Goal: Book appointment/travel/reservation

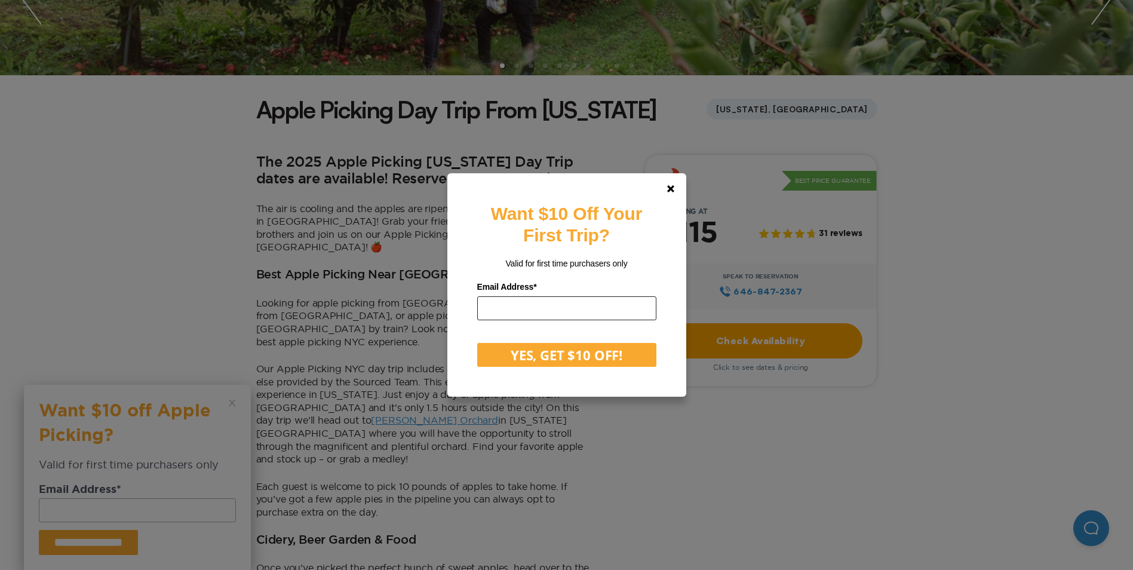
click at [600, 315] on input "email" at bounding box center [566, 308] width 179 height 24
type input "**********"
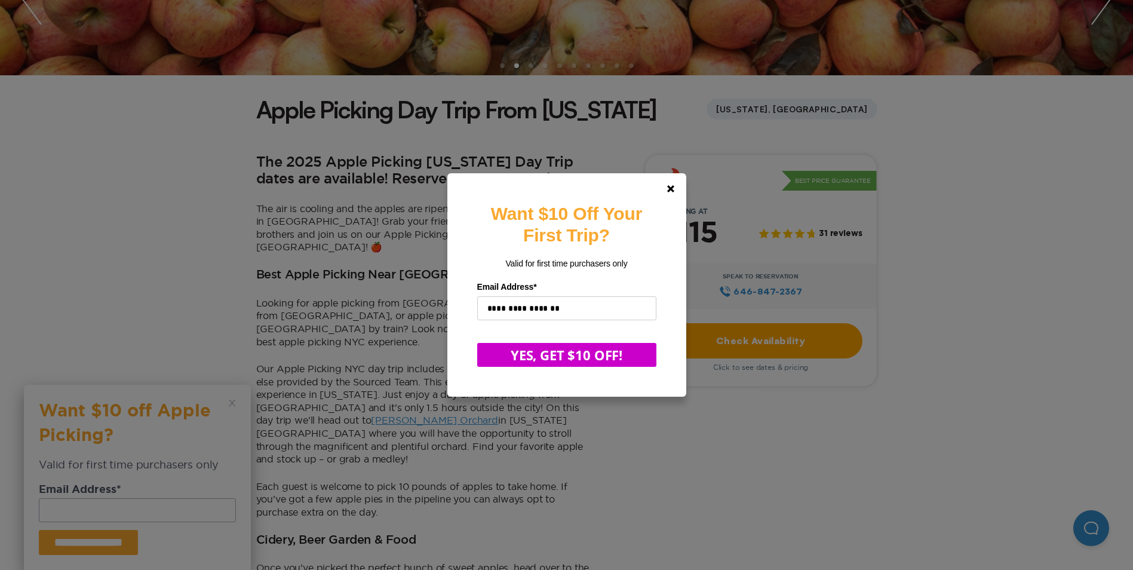
click at [582, 352] on button "YES, GET $10 OFF!" at bounding box center [566, 355] width 179 height 24
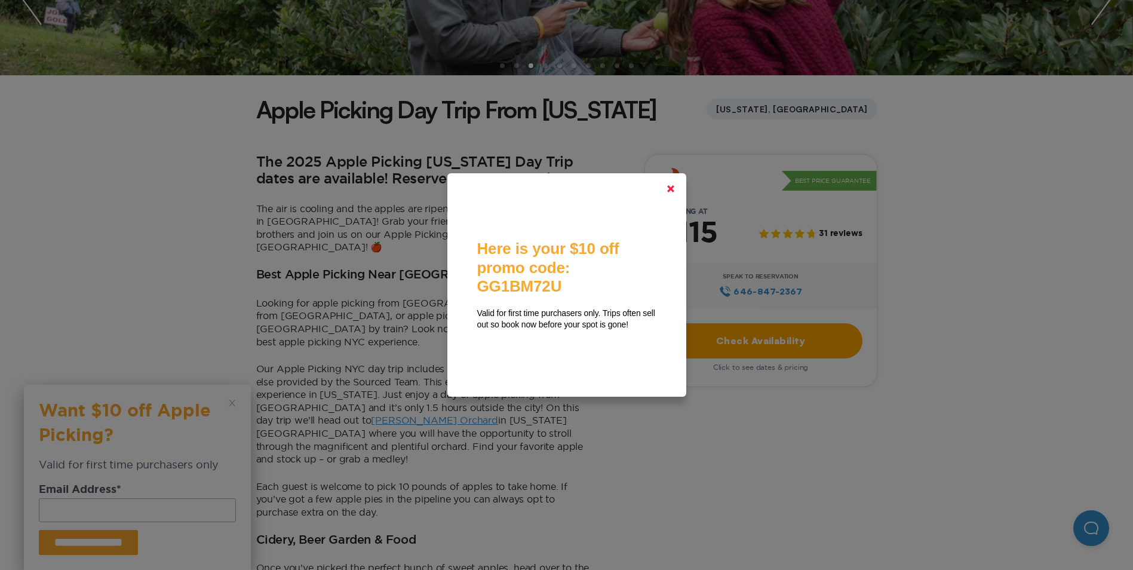
click at [670, 189] on link at bounding box center [670, 188] width 29 height 29
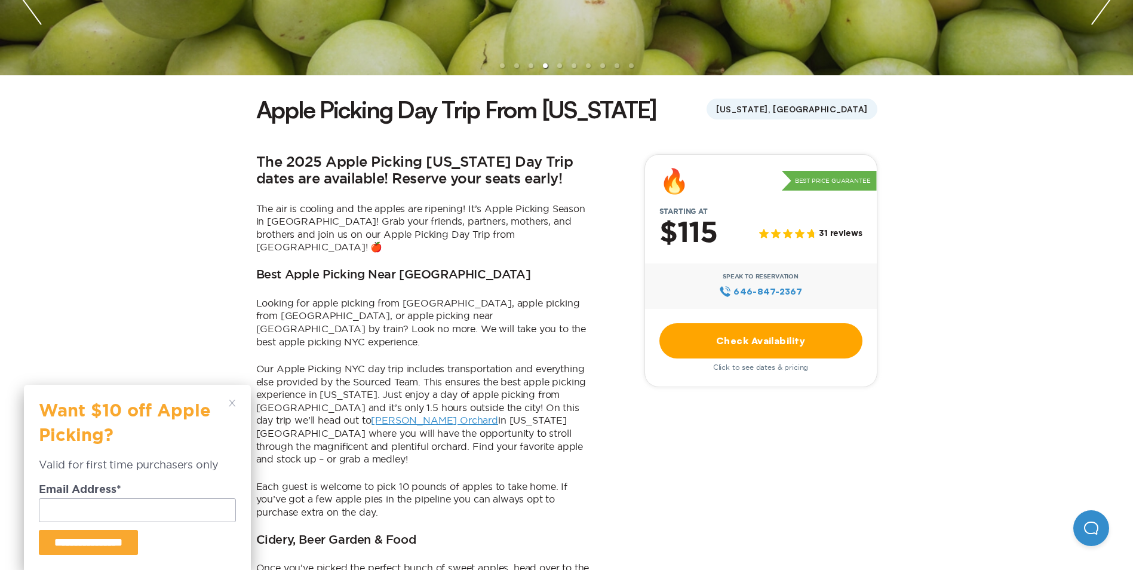
click at [228, 409] on div "**********" at bounding box center [137, 477] width 197 height 155
click at [231, 403] on icon at bounding box center [232, 403] width 7 height 7
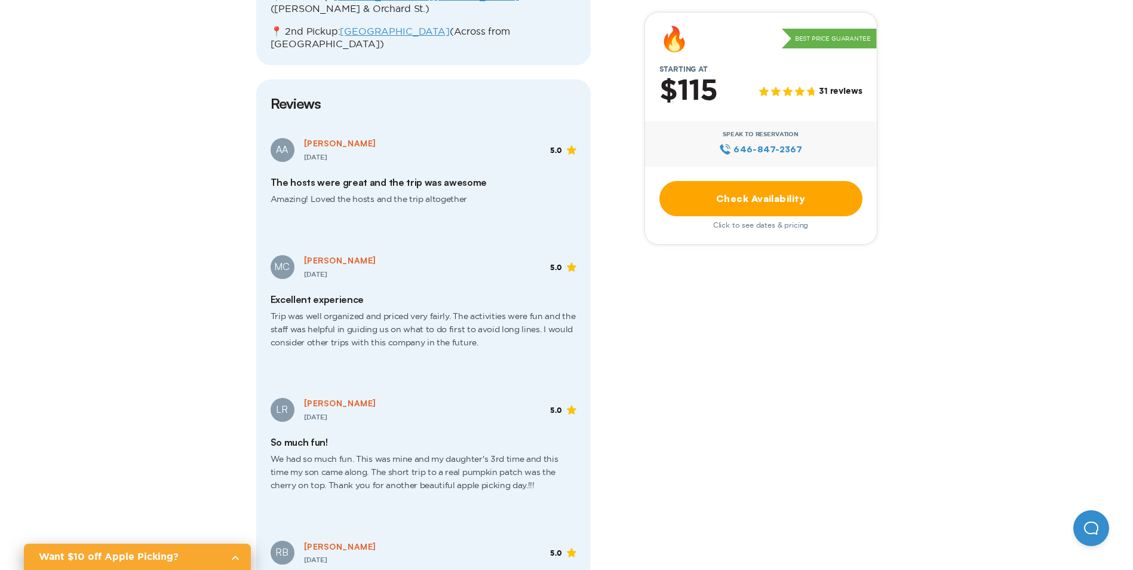
scroll to position [1912, 0]
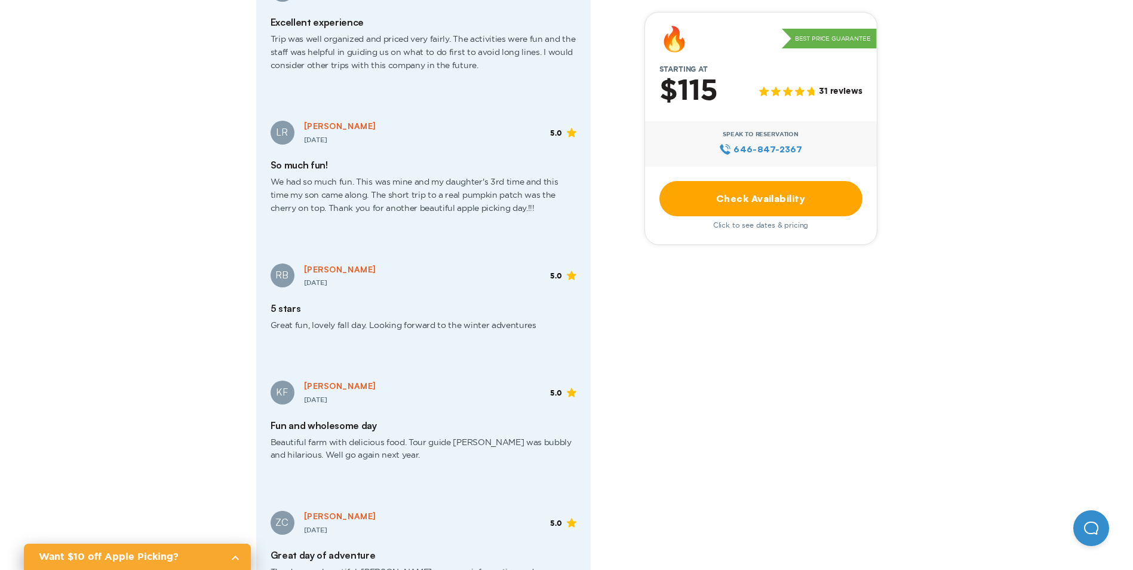
click at [771, 210] on link "Check Availability" at bounding box center [760, 198] width 203 height 35
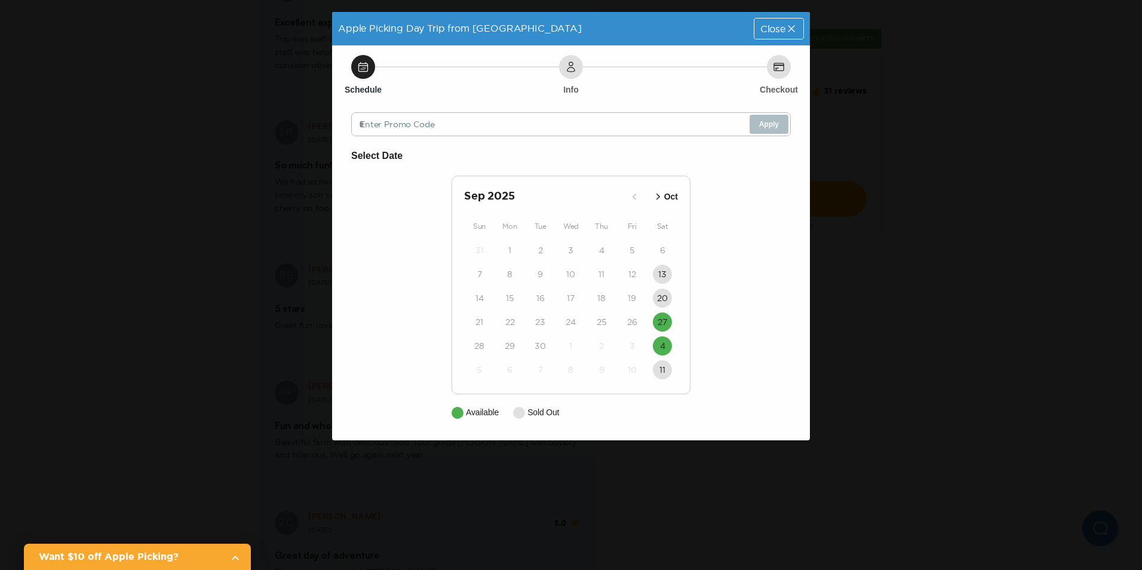
click at [784, 26] on span "Close" at bounding box center [772, 29] width 25 height 10
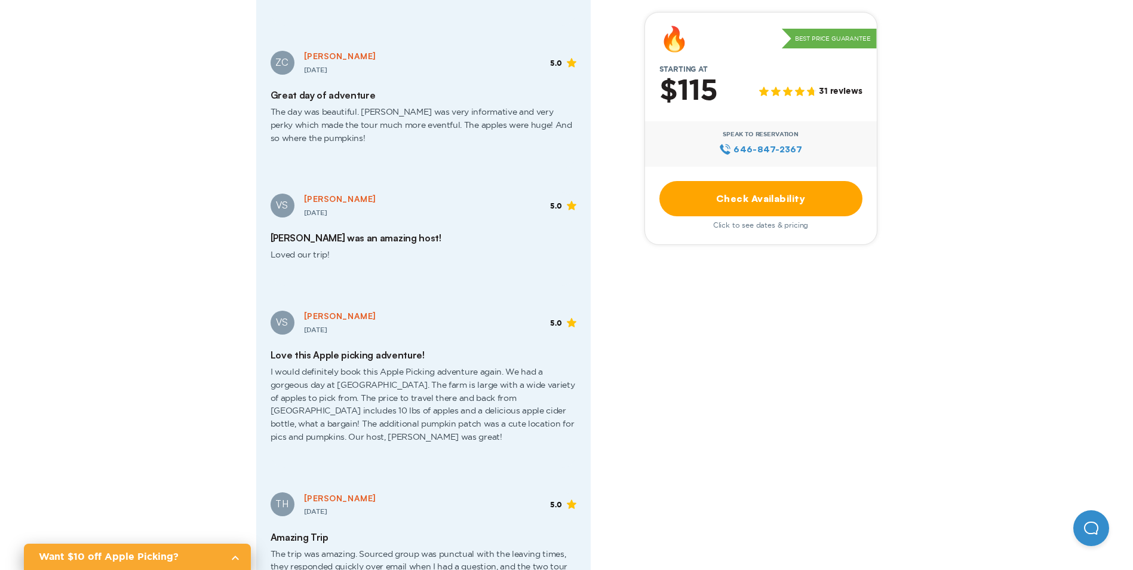
scroll to position [2688, 0]
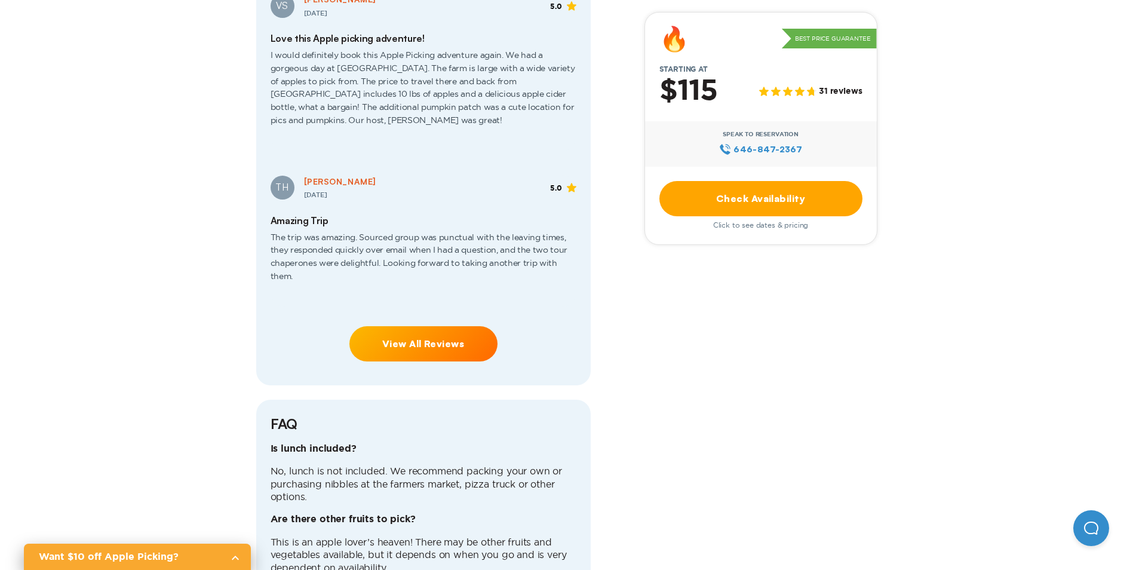
click at [790, 197] on link "Check Availability" at bounding box center [760, 198] width 203 height 35
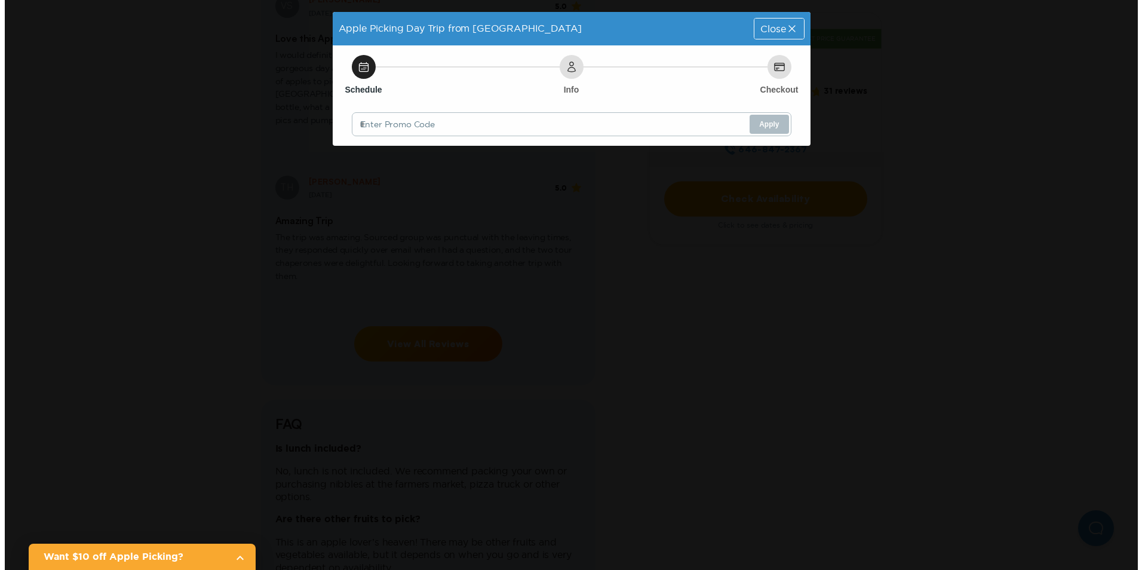
scroll to position [0, 0]
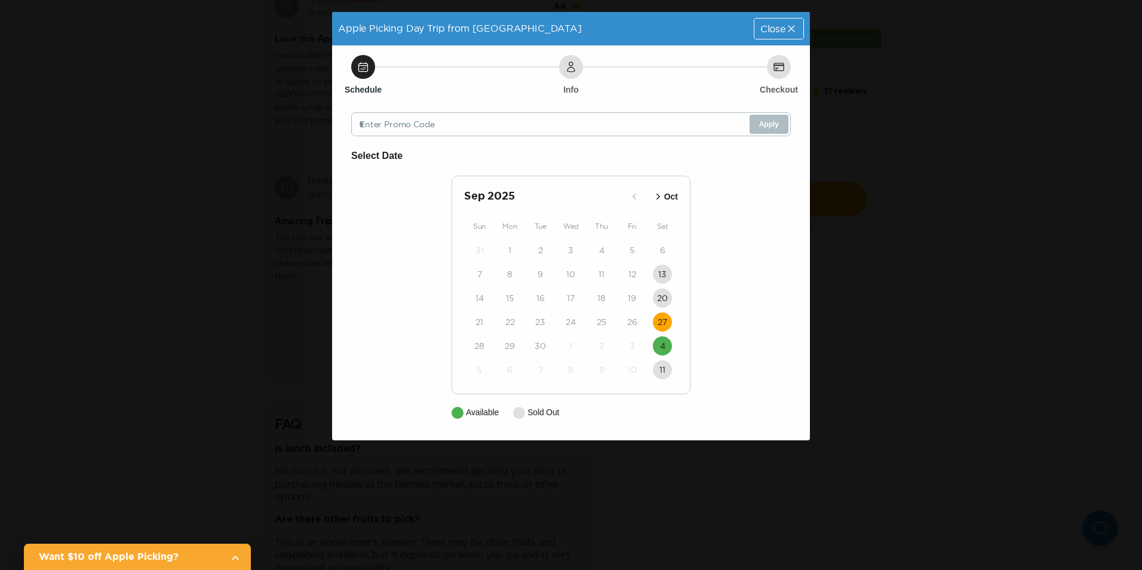
click at [667, 324] on time "27" at bounding box center [663, 322] width 10 height 12
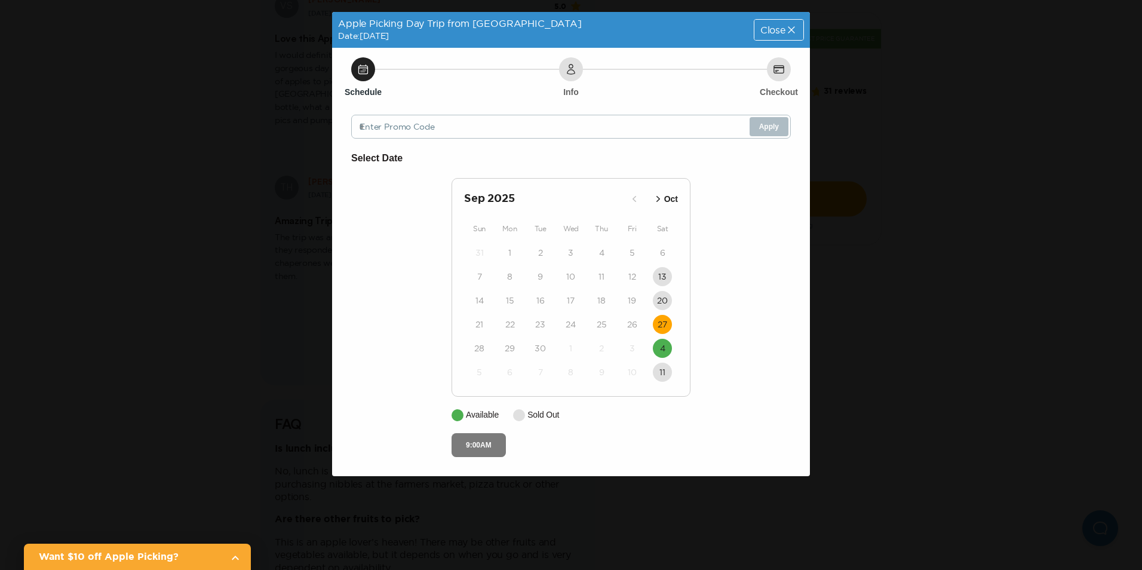
click at [493, 442] on button "9:00AM" at bounding box center [479, 445] width 54 height 24
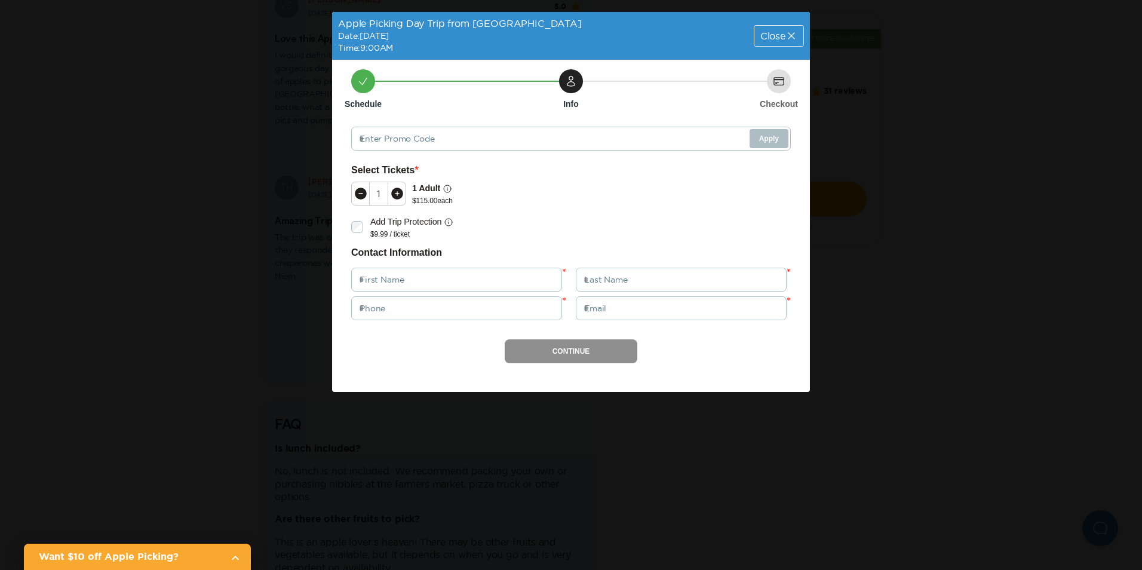
click at [789, 36] on icon at bounding box center [792, 36] width 12 height 12
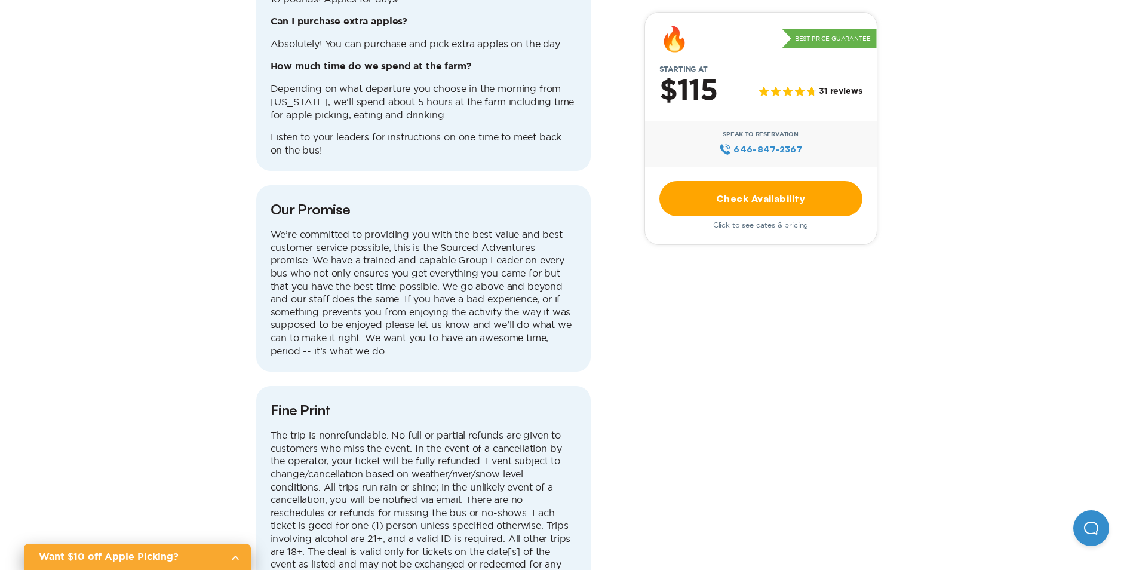
scroll to position [3704, 0]
